Goal: Navigation & Orientation: Find specific page/section

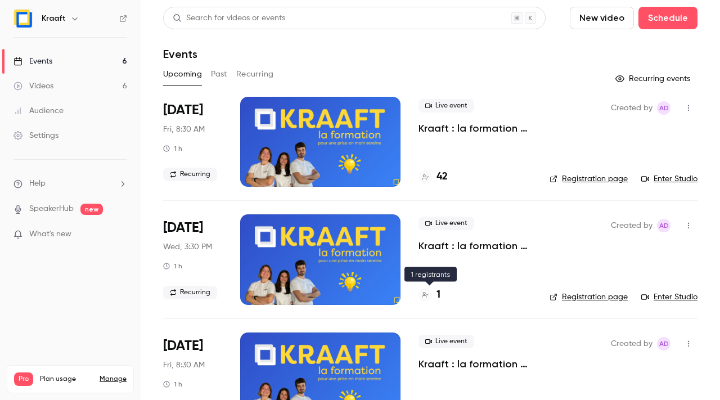
click at [426, 287] on div "1" at bounding box center [429, 294] width 22 height 15
click at [213, 75] on button "Past" at bounding box center [219, 74] width 16 height 18
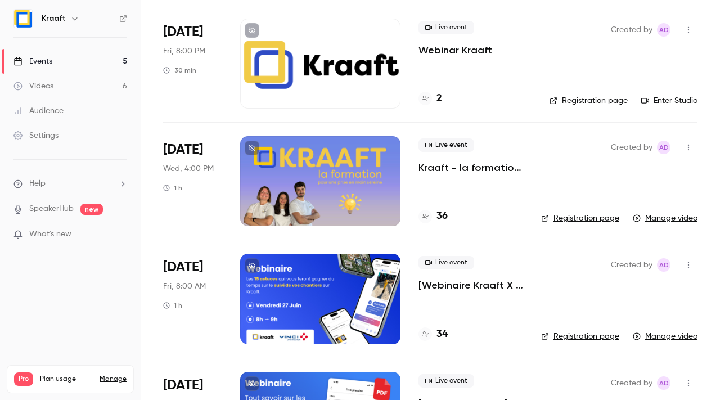
scroll to position [316, 0]
